Goal: Download file/media

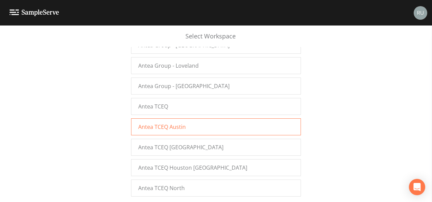
scroll to position [780, 0]
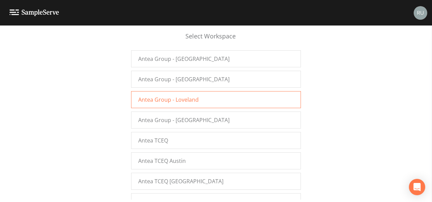
click at [157, 95] on span "Antea Group - Loveland" at bounding box center [168, 99] width 60 height 8
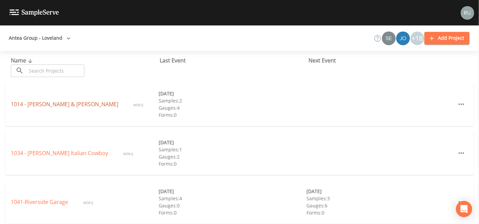
click at [31, 103] on link "1014 - Wagner & Wagner" at bounding box center [65, 103] width 109 height 7
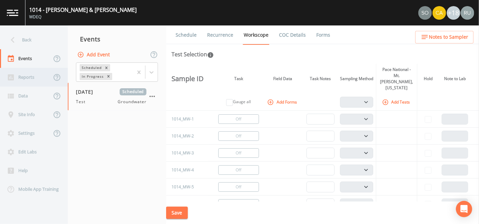
click at [34, 81] on div "Reports" at bounding box center [26, 77] width 52 height 19
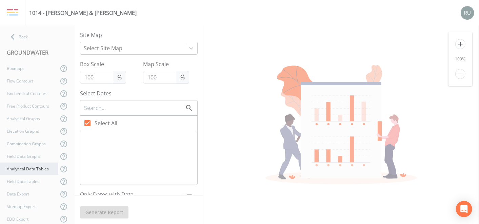
checkbox input "false"
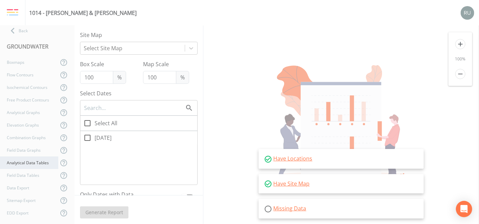
scroll to position [8, 0]
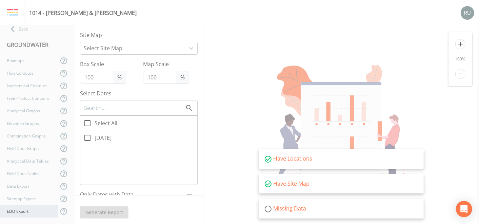
click at [24, 208] on div "EDD Export" at bounding box center [29, 211] width 58 height 13
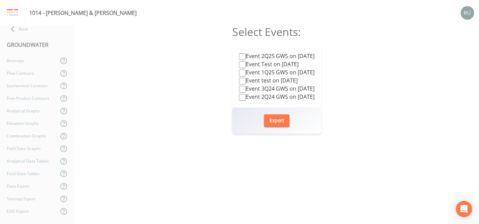
click at [239, 53] on input "Event 2Q25 GWS on 2025-06-25" at bounding box center [242, 56] width 7 height 7
checkbox input "true"
click at [278, 122] on button "Export" at bounding box center [276, 120] width 25 height 13
